Goal: Task Accomplishment & Management: Use online tool/utility

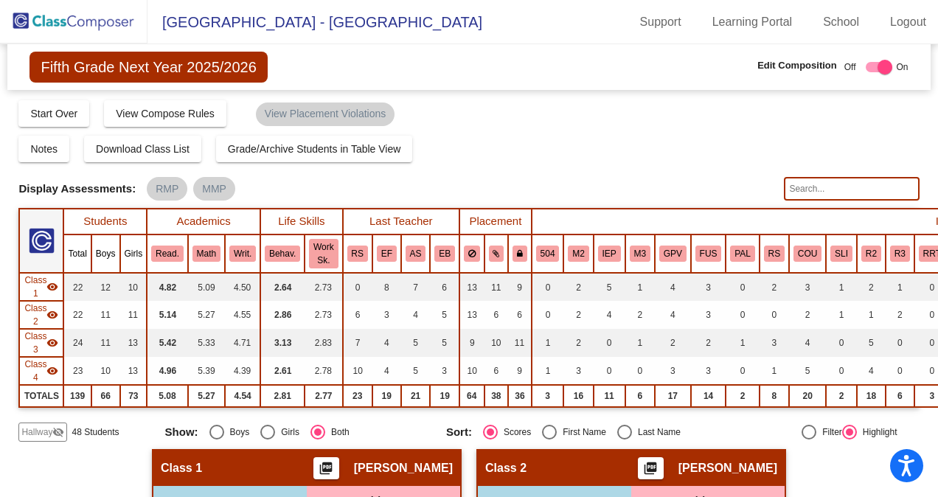
click at [114, 24] on img at bounding box center [73, 22] width 147 height 44
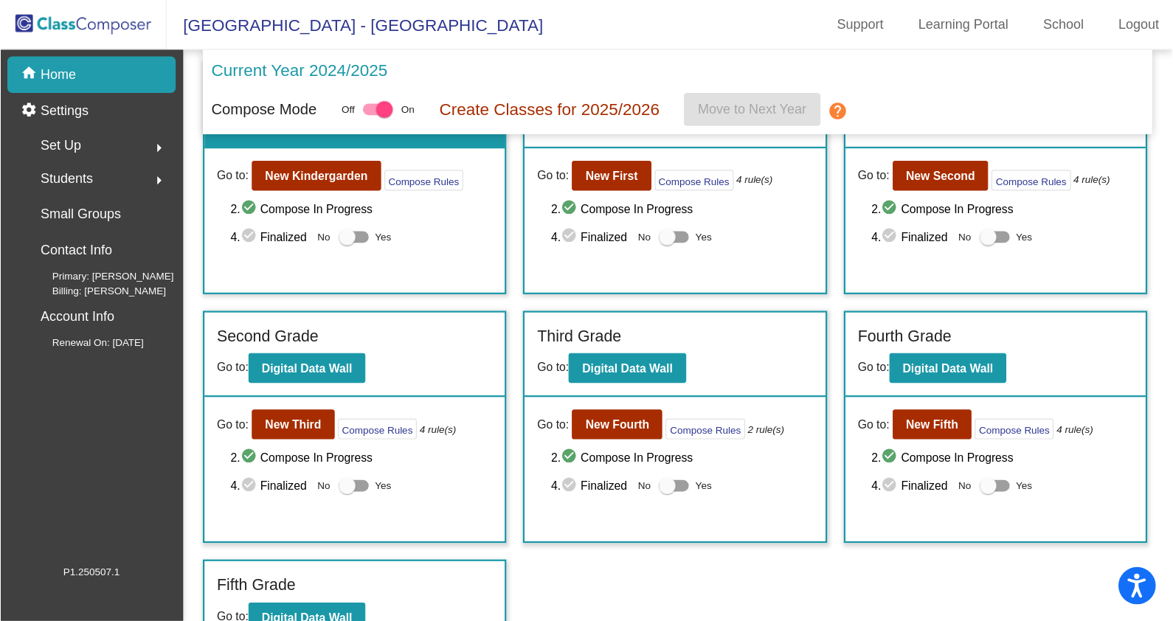
scroll to position [25, 0]
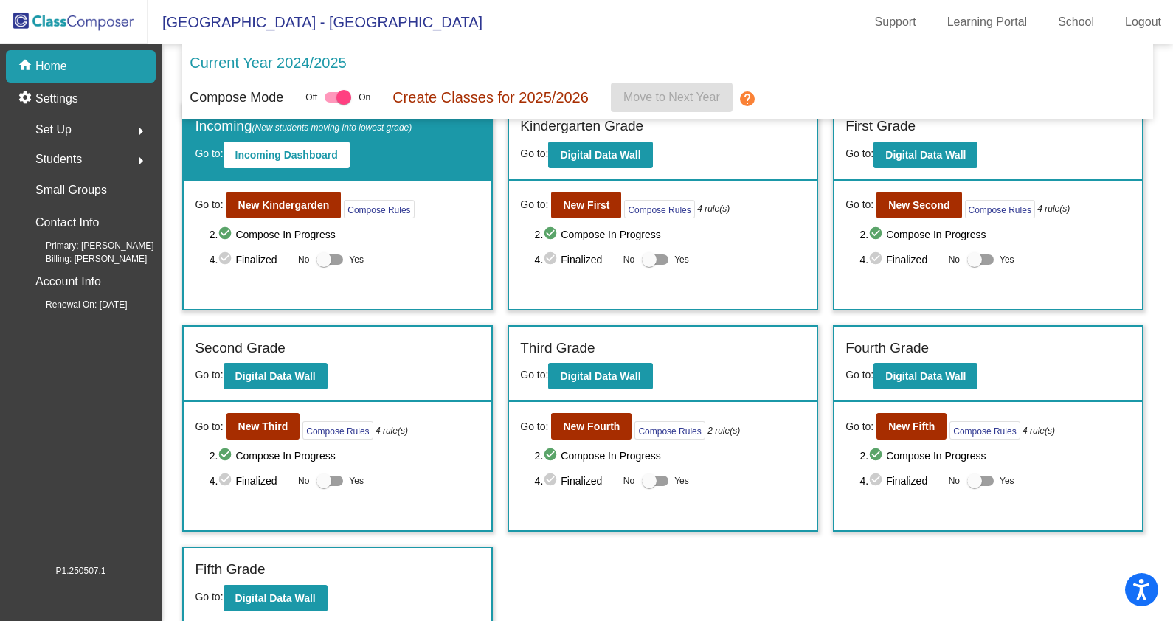
drag, startPoint x: 889, startPoint y: 0, endPoint x: 662, endPoint y: 52, distance: 233.1
click at [662, 52] on div "Current Year 2024/2025" at bounding box center [667, 67] width 955 height 31
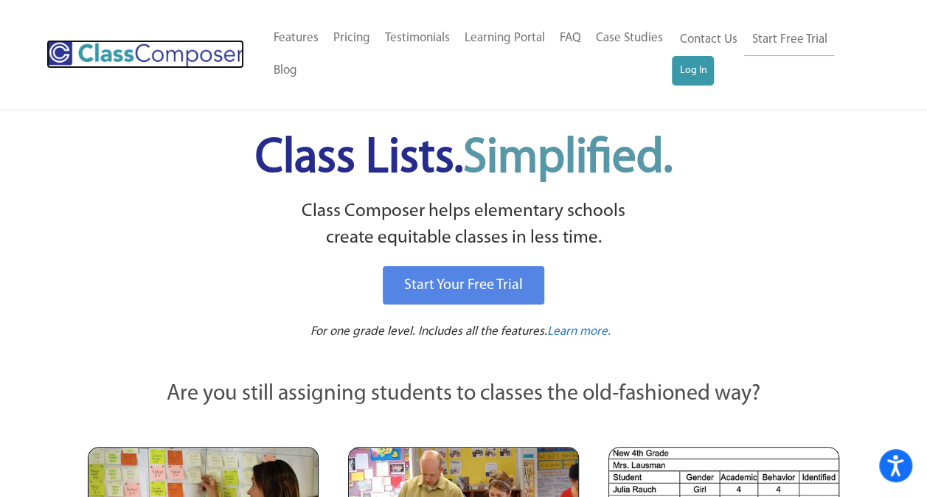
click at [211, 66] on img at bounding box center [145, 54] width 198 height 29
click at [180, 56] on img at bounding box center [145, 54] width 198 height 29
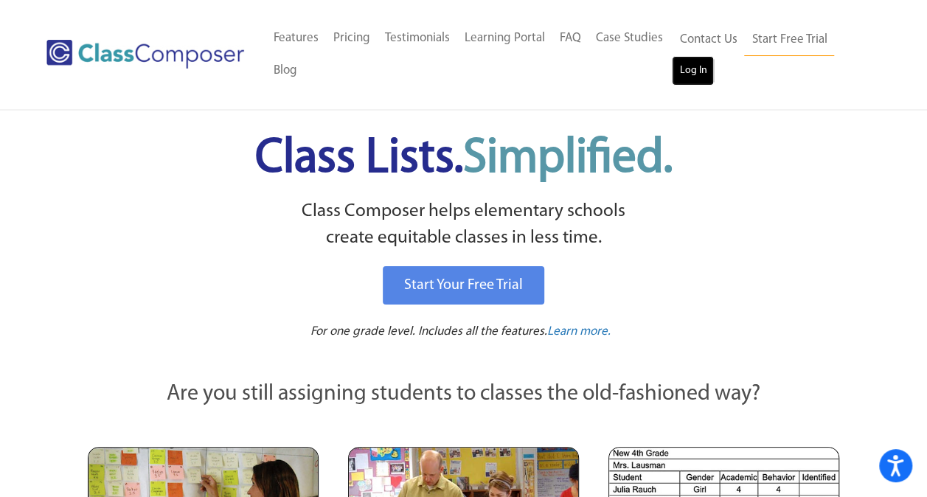
click at [685, 60] on link "Log In" at bounding box center [693, 70] width 42 height 29
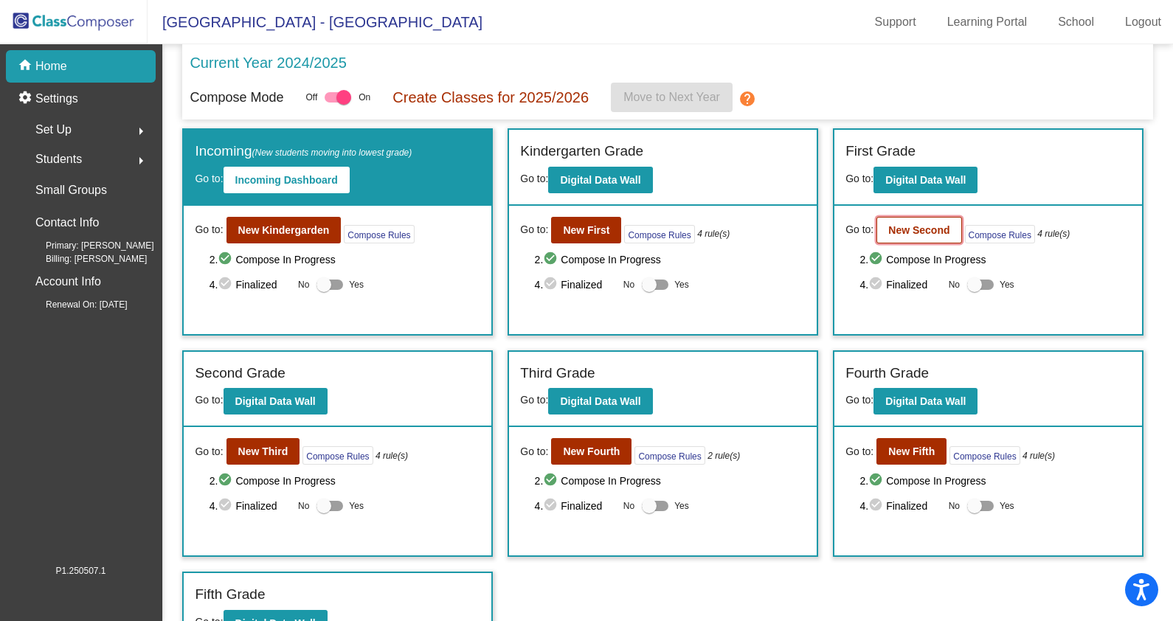
click at [922, 235] on b "New Second" at bounding box center [918, 230] width 61 height 12
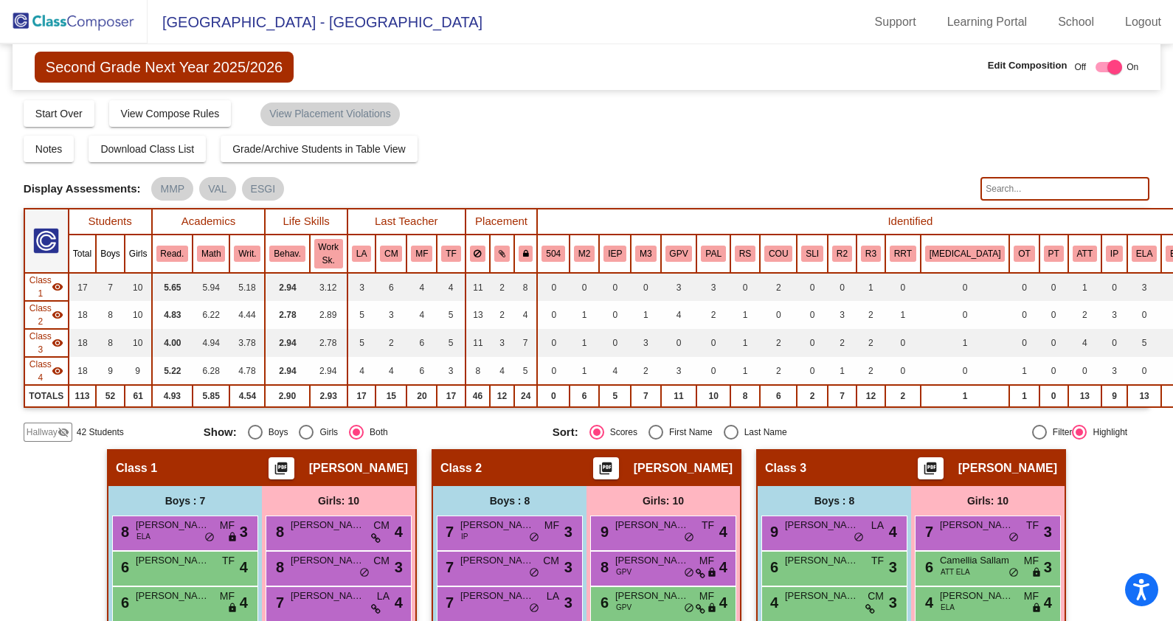
click at [993, 193] on input "text" at bounding box center [1064, 189] width 169 height 24
paste input "1091162"
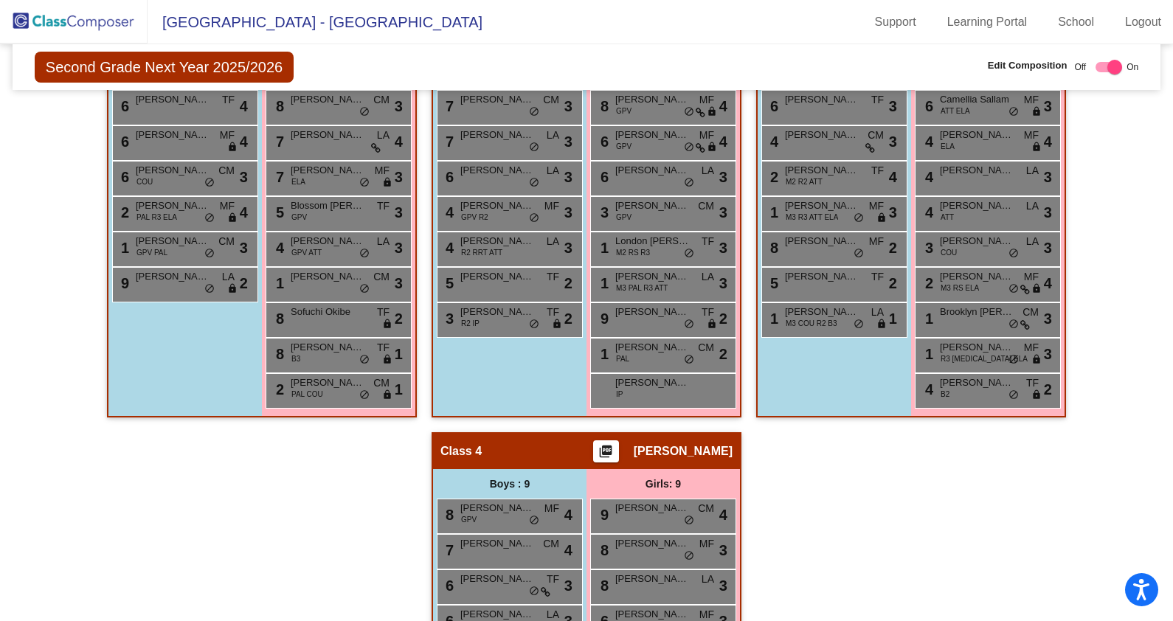
scroll to position [684, 0]
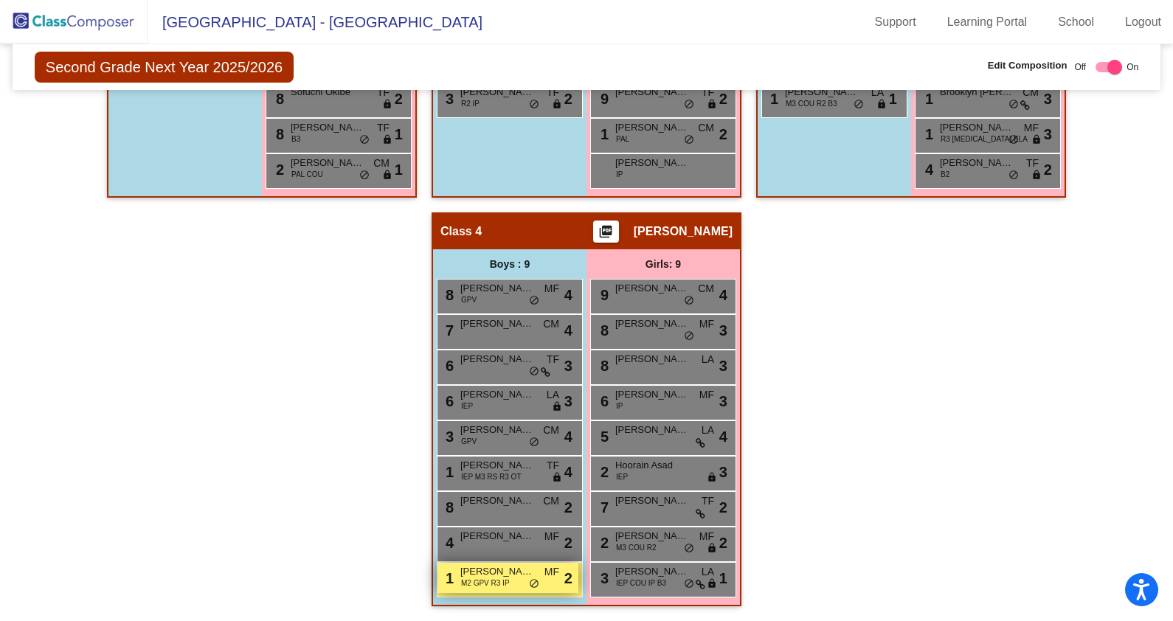
type input "1091162"
click at [483, 579] on span "M2 GPV R3 IP" at bounding box center [485, 582] width 49 height 11
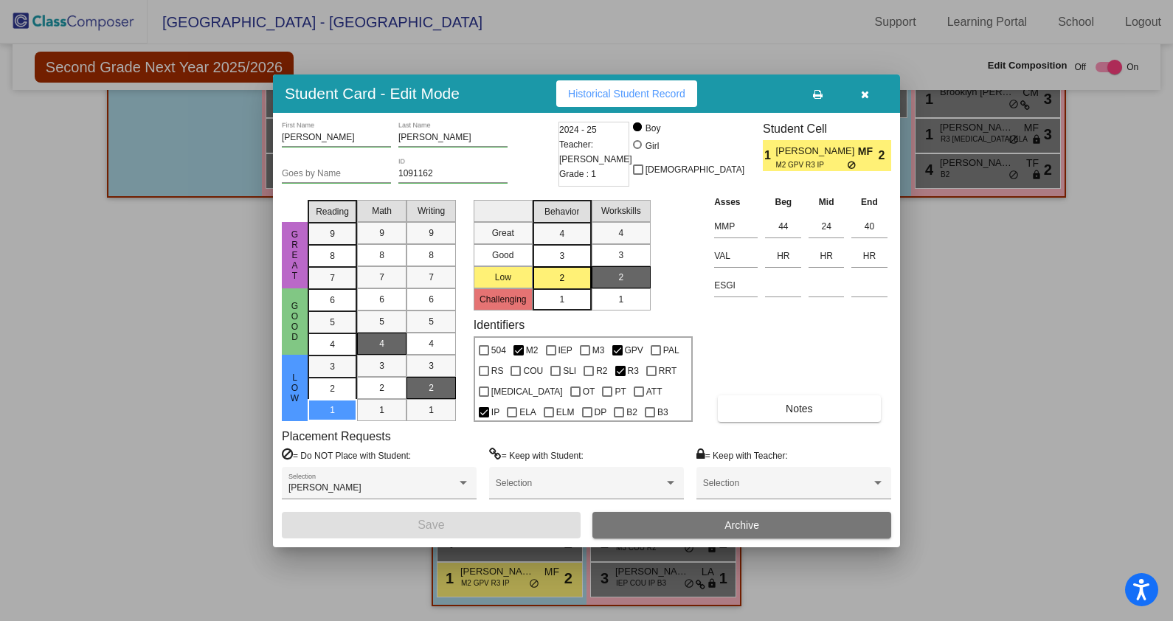
click at [862, 94] on icon "button" at bounding box center [865, 94] width 8 height 10
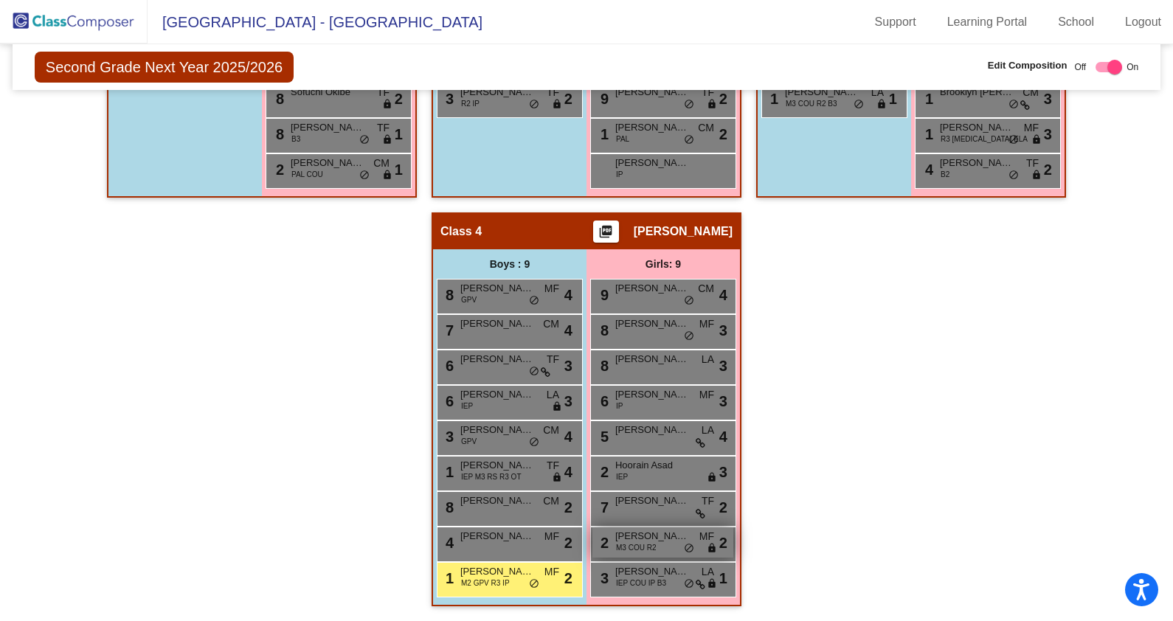
click at [628, 542] on span "M3 COU R2" at bounding box center [636, 547] width 40 height 11
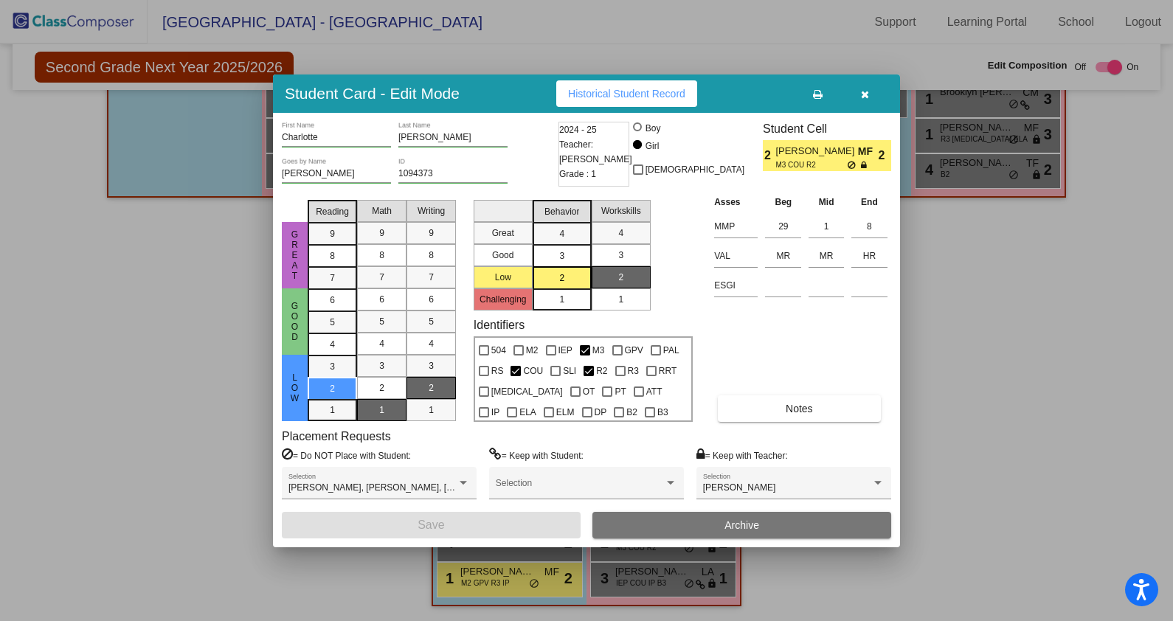
click at [861, 94] on icon "button" at bounding box center [865, 94] width 8 height 10
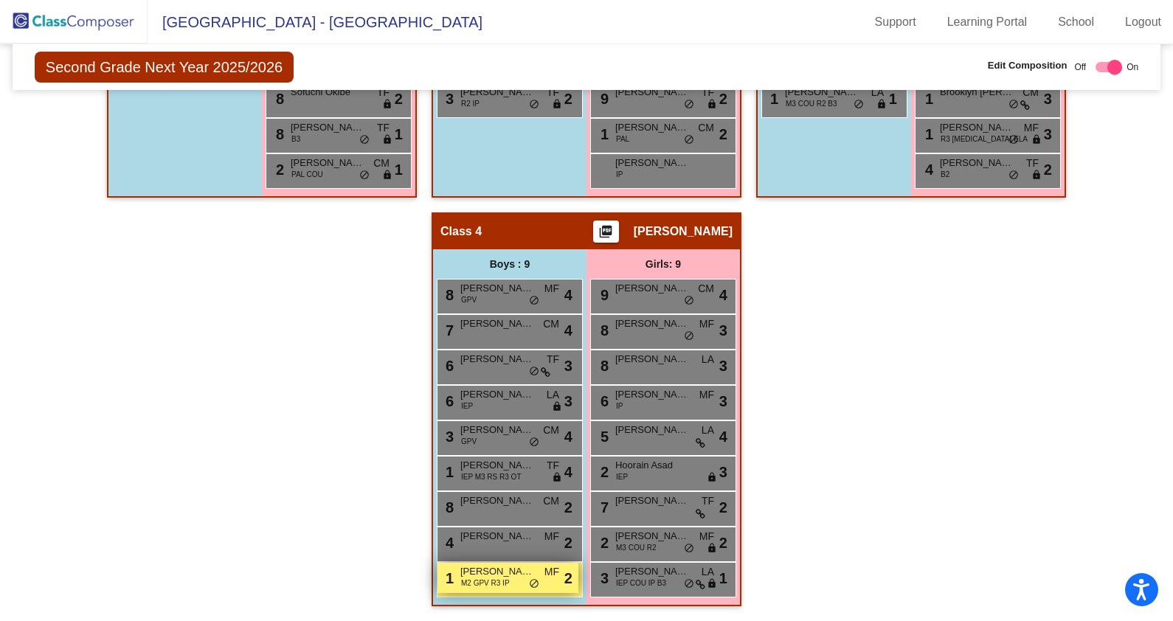
click at [502, 568] on span "Brooks Richards" at bounding box center [497, 571] width 74 height 15
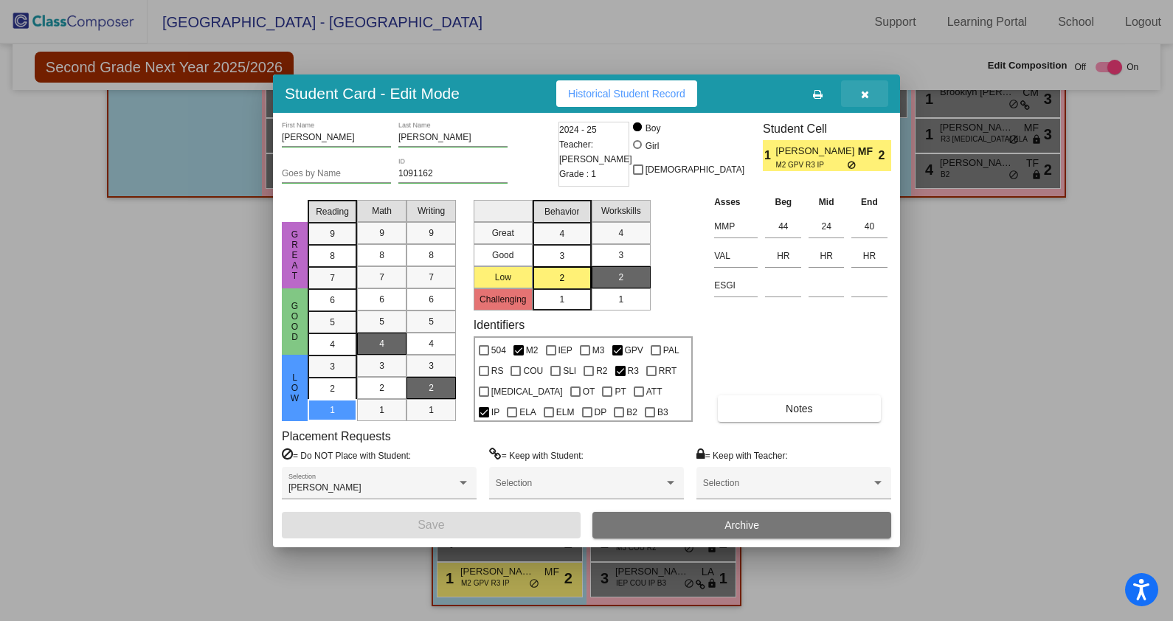
click at [867, 96] on icon "button" at bounding box center [865, 94] width 8 height 10
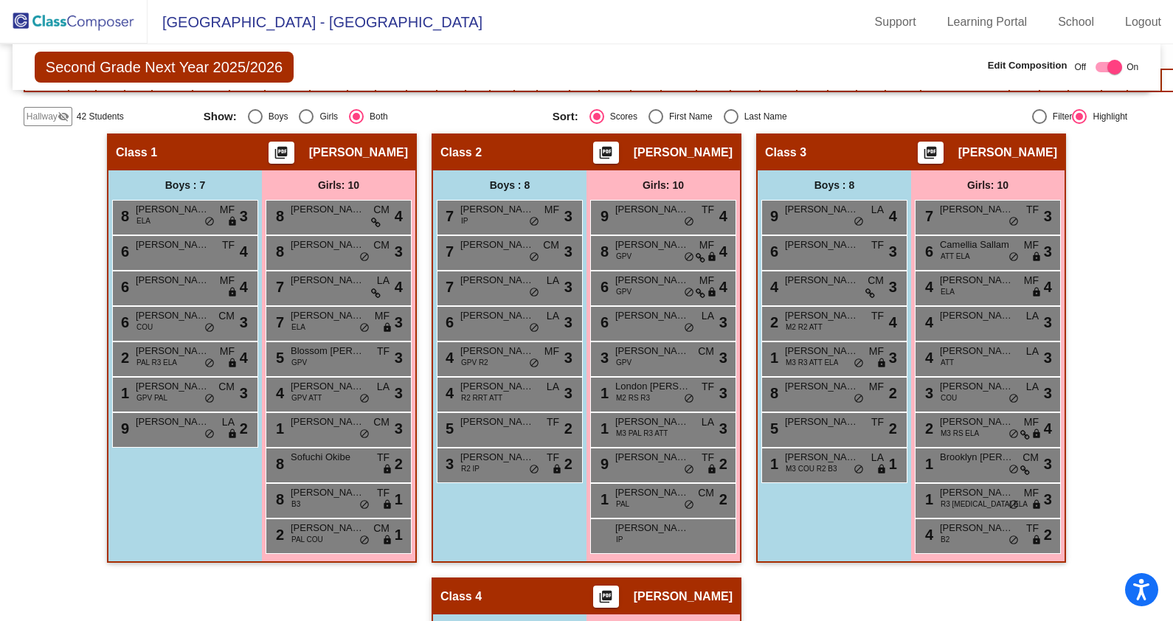
scroll to position [0, 0]
